Goal: Complete application form

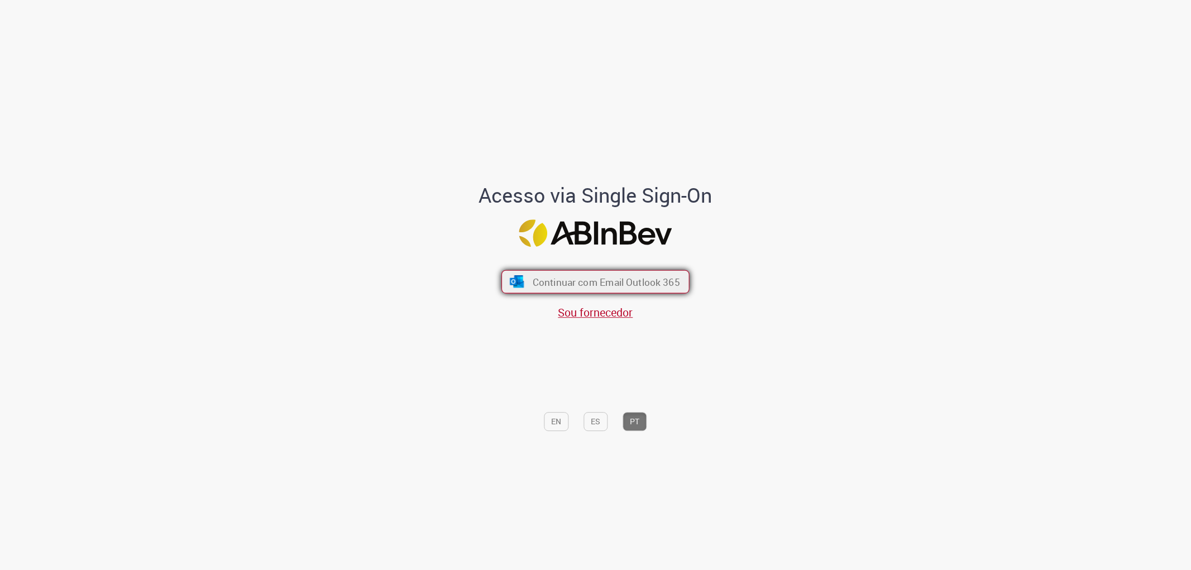
click at [570, 276] on span "Continuar com Email Outlook 365" at bounding box center [606, 281] width 147 height 13
